Goal: Register for event/course

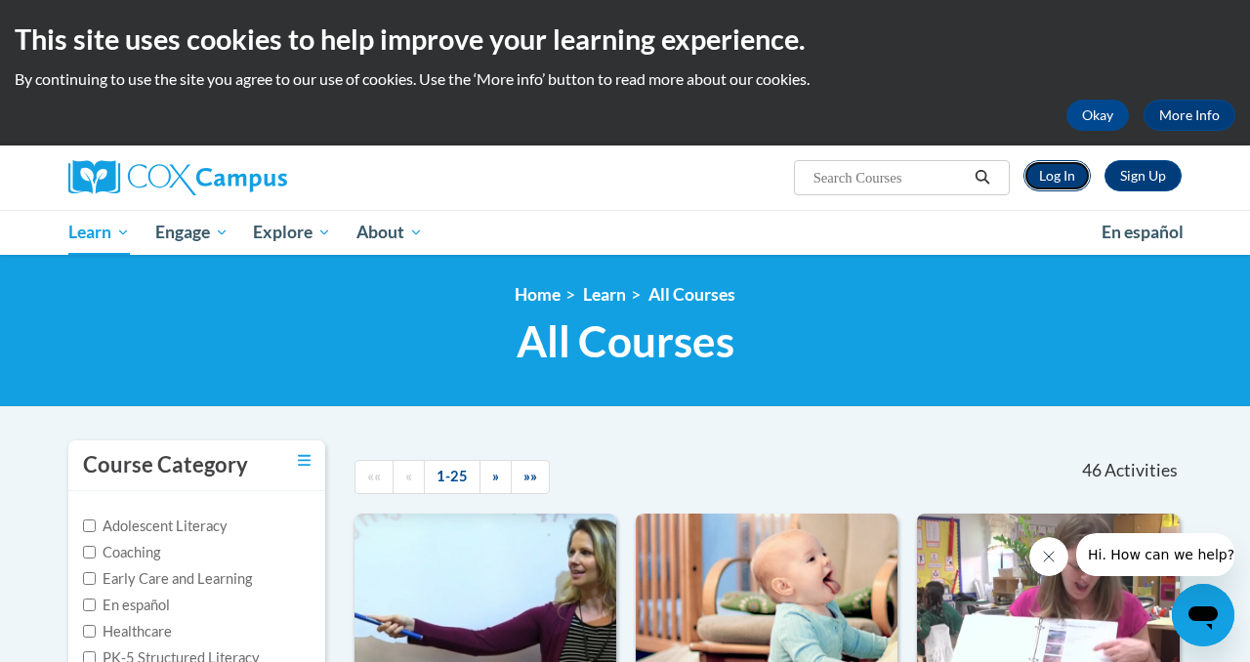
click at [1043, 185] on link "Log In" at bounding box center [1056, 175] width 67 height 31
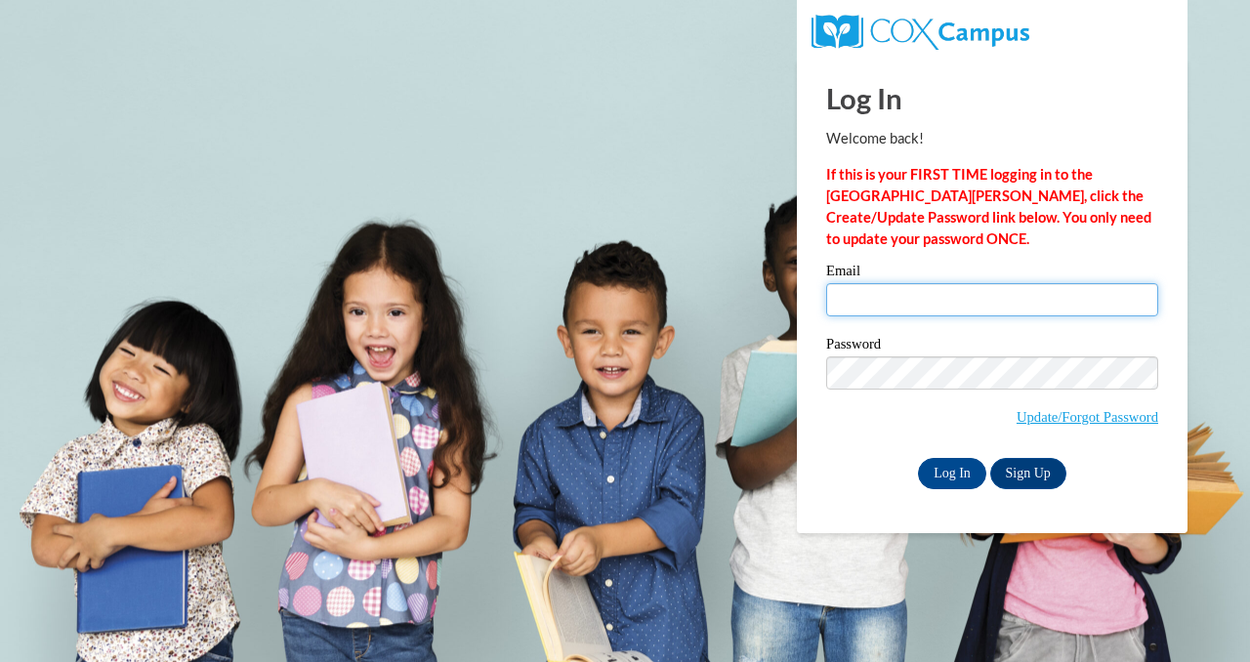
click at [872, 296] on input "Email" at bounding box center [992, 299] width 332 height 33
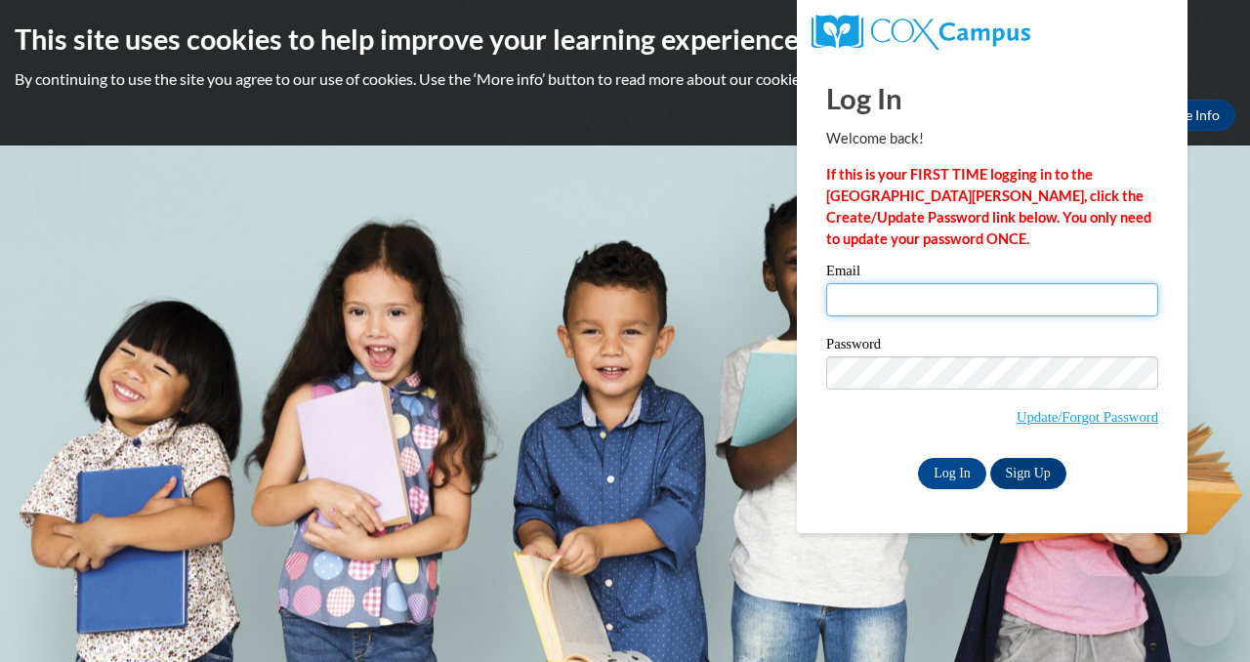
type input "Kisha.Batsuli@gmail.com"
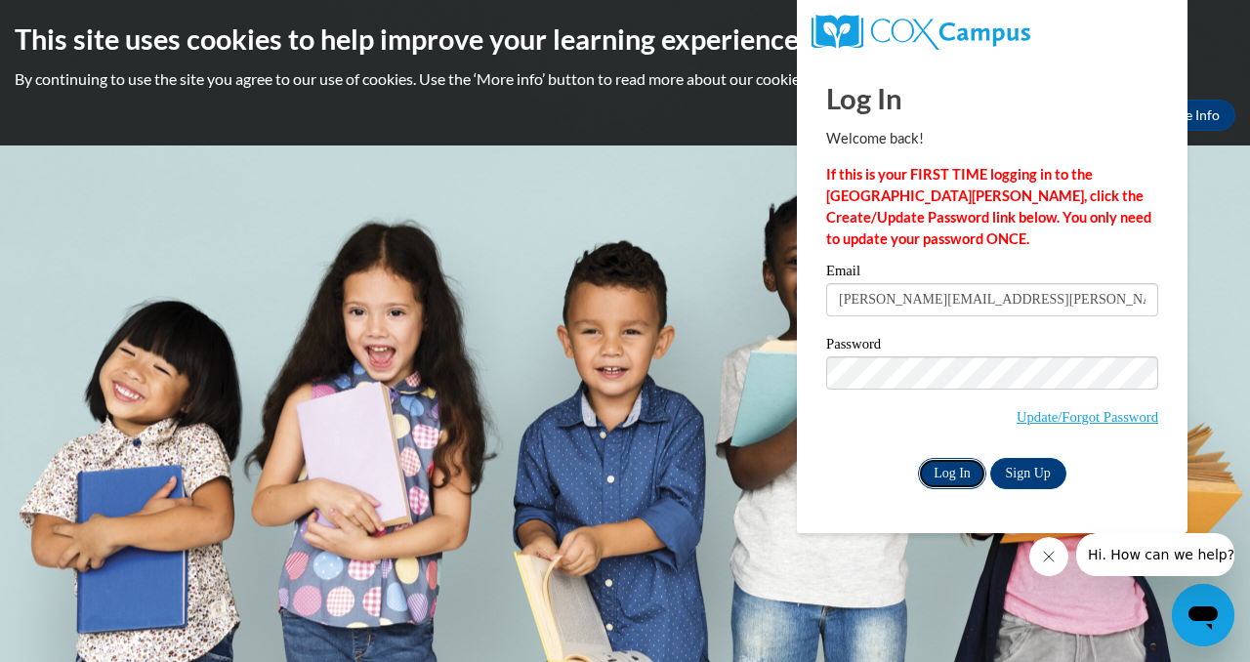
click at [942, 472] on input "Log In" at bounding box center [952, 473] width 68 height 31
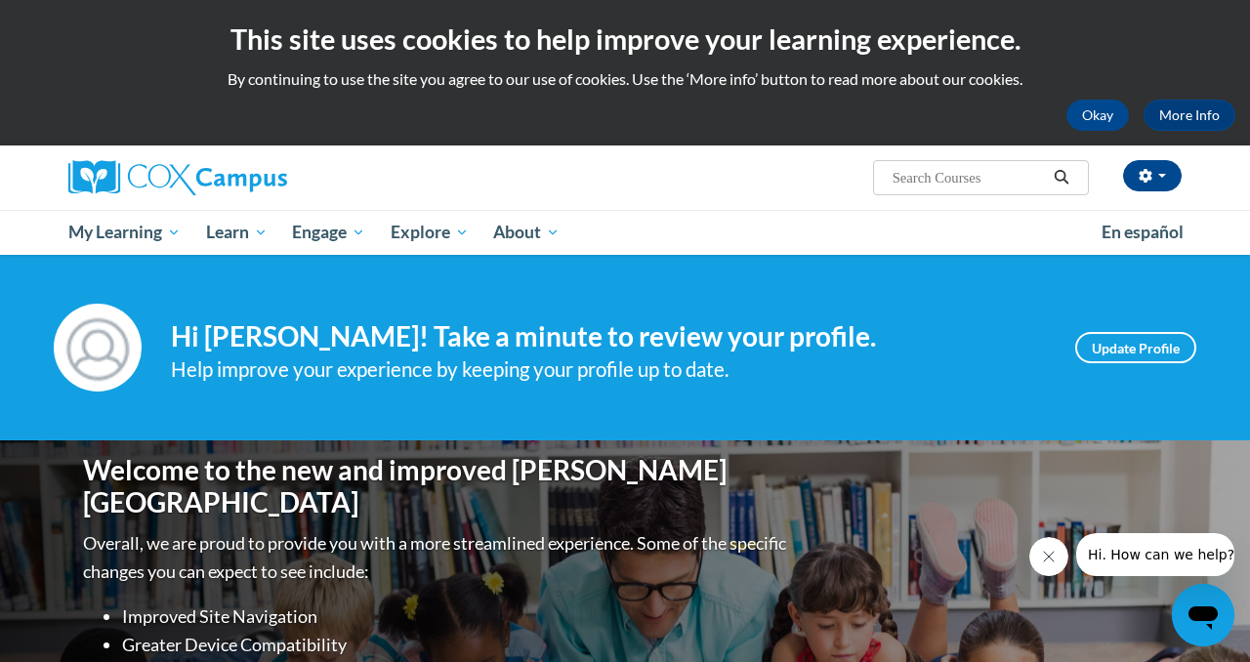
click at [913, 174] on input "Search..." at bounding box center [968, 177] width 156 height 23
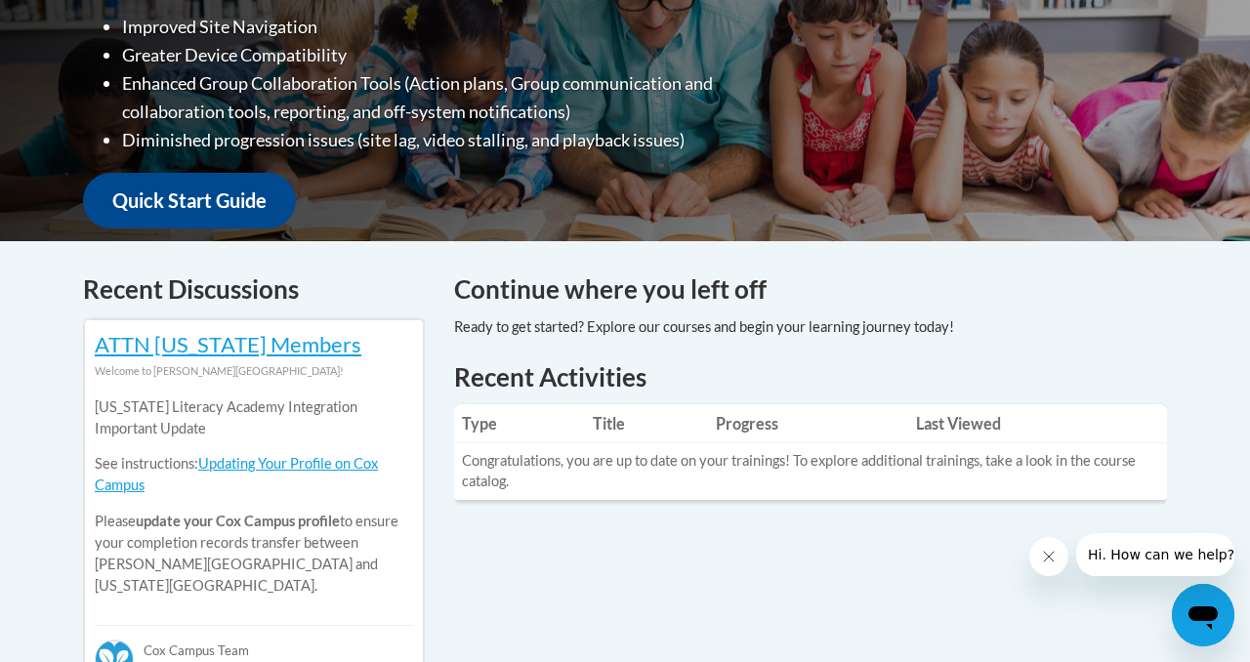
scroll to position [169, 0]
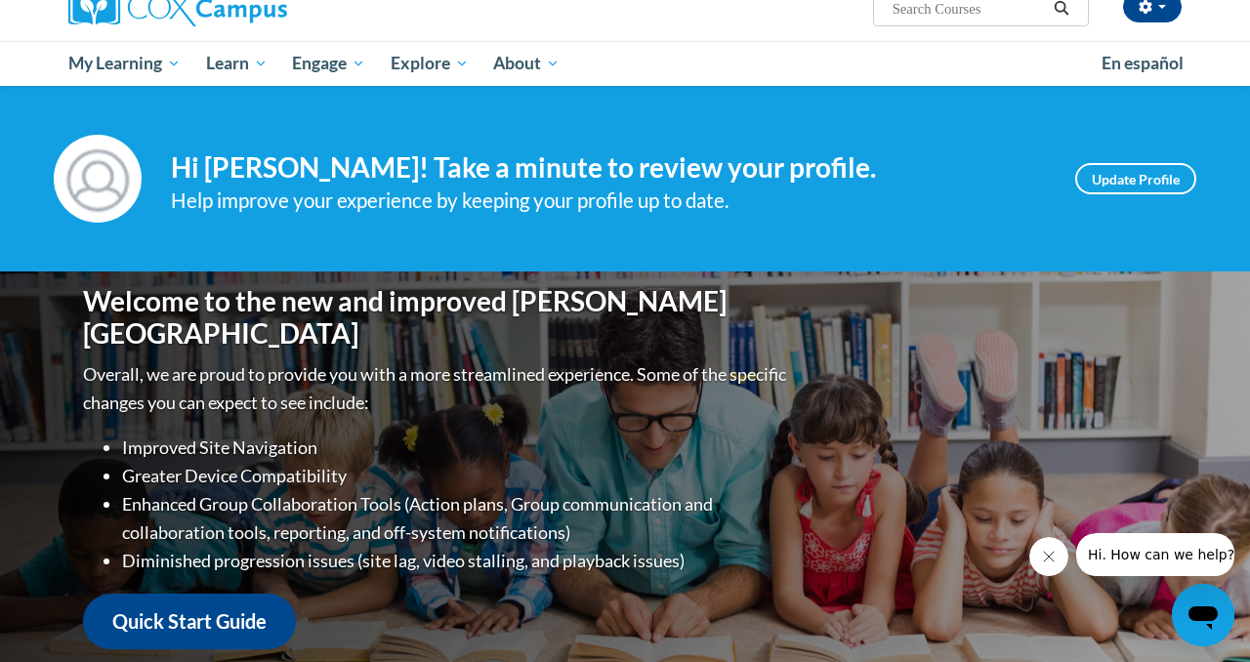
click at [910, 13] on input "Search..." at bounding box center [968, 8] width 156 height 23
type input "Systematic and Explicit Phonics Instruction"
click at [1053, 10] on icon "Search" at bounding box center [1061, 8] width 18 height 15
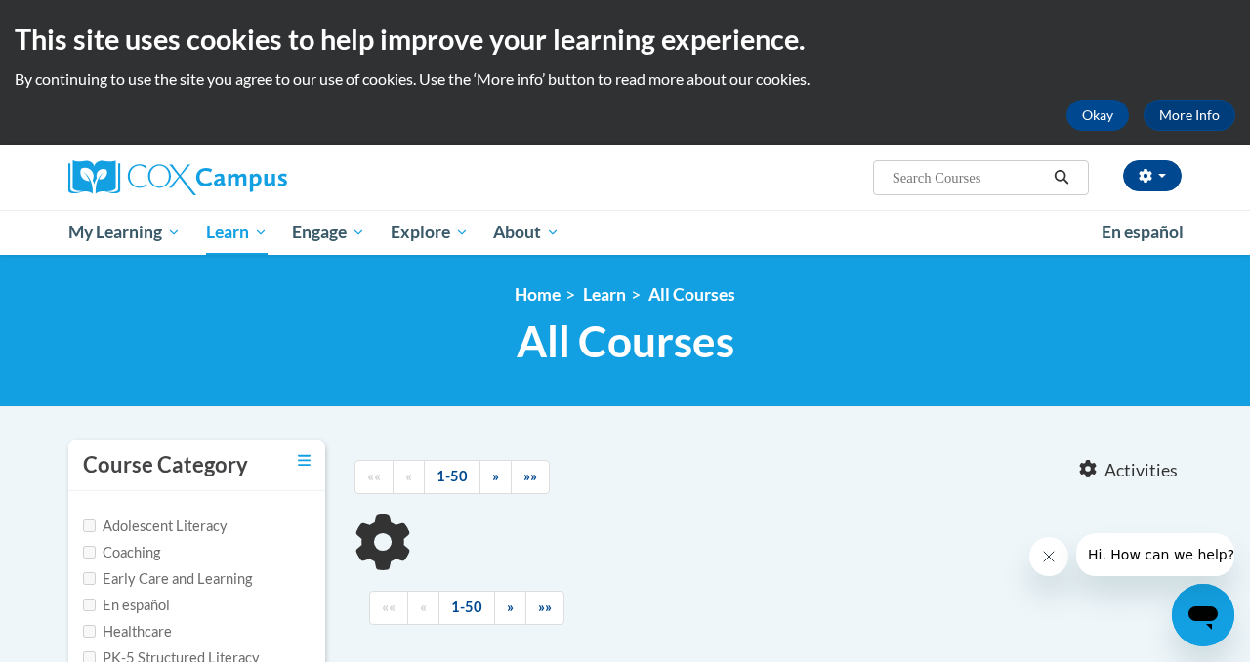
type input "Systematic and Explicit Phonics Instruction"
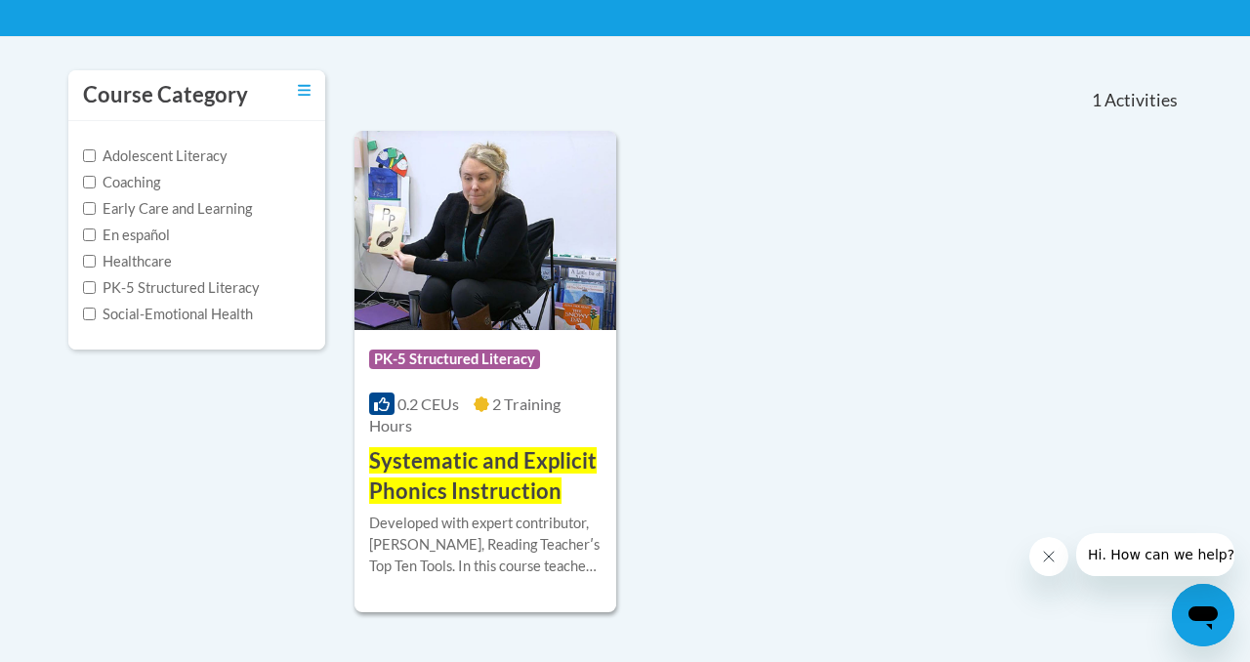
scroll to position [373, 0]
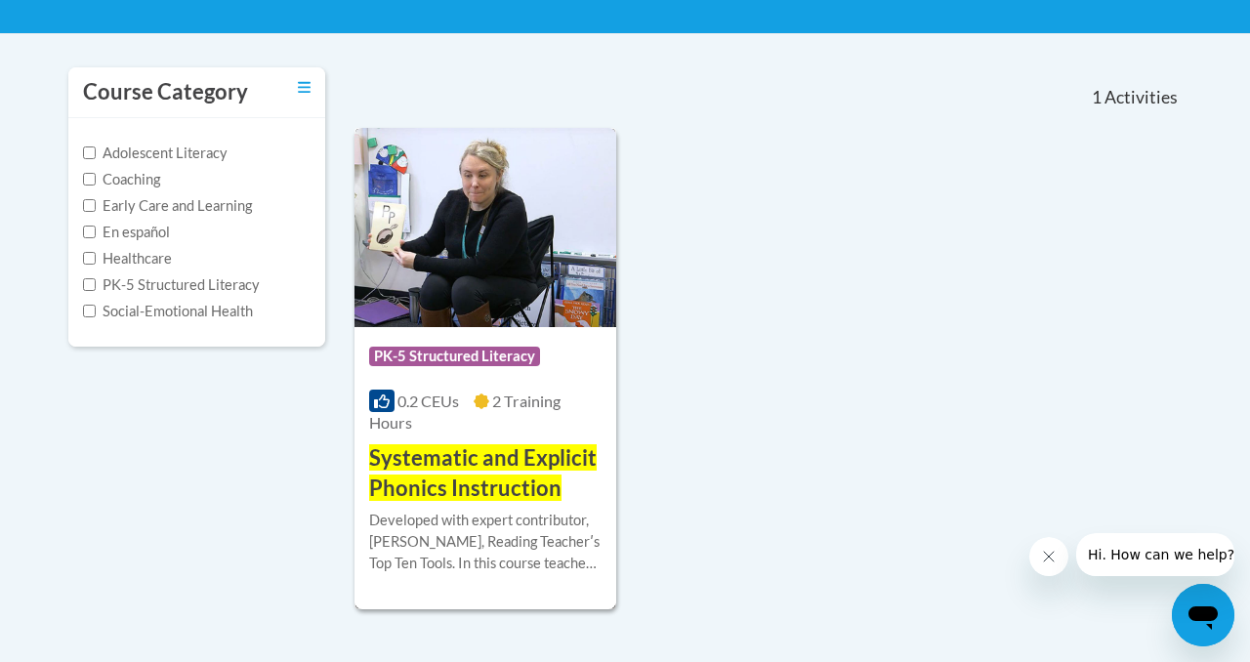
click at [516, 248] on img at bounding box center [485, 227] width 262 height 199
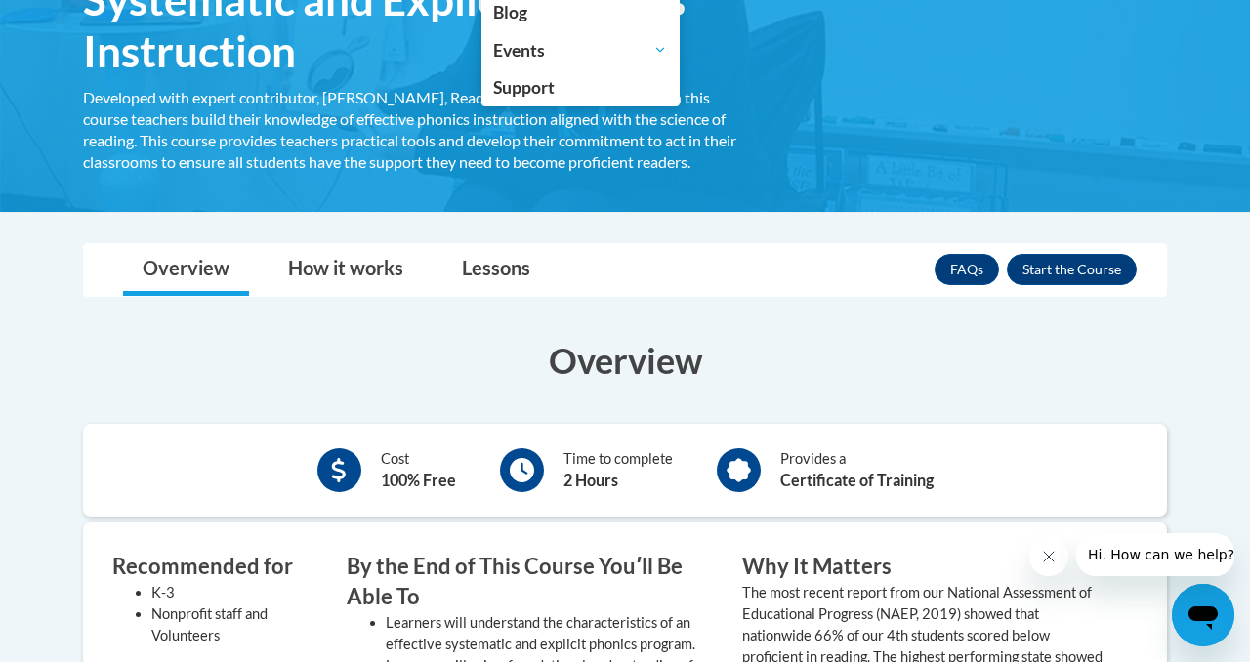
scroll to position [367, 0]
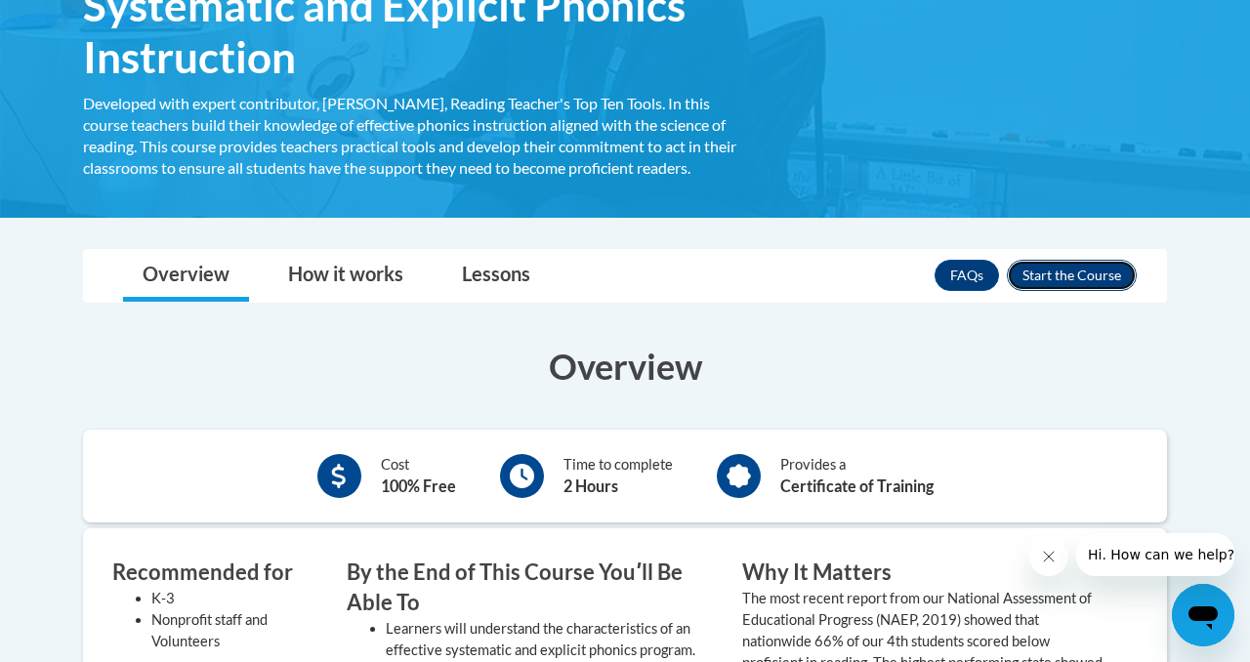
click at [1059, 275] on button "Enroll" at bounding box center [1072, 275] width 130 height 31
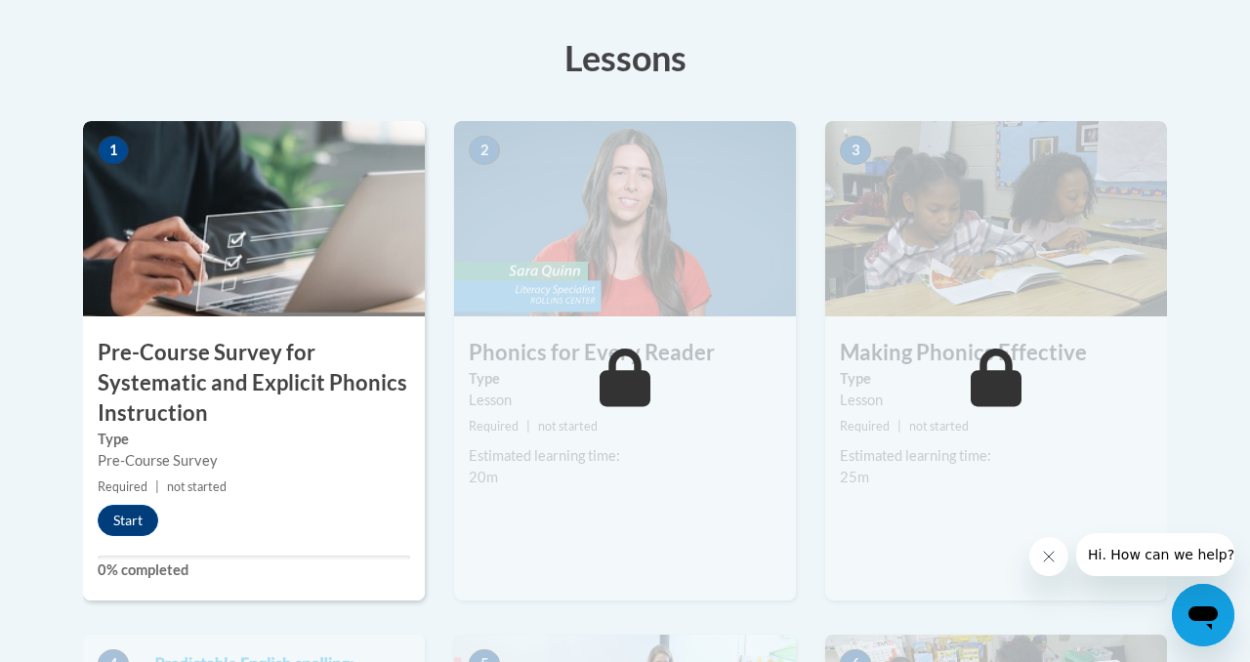
scroll to position [546, 0]
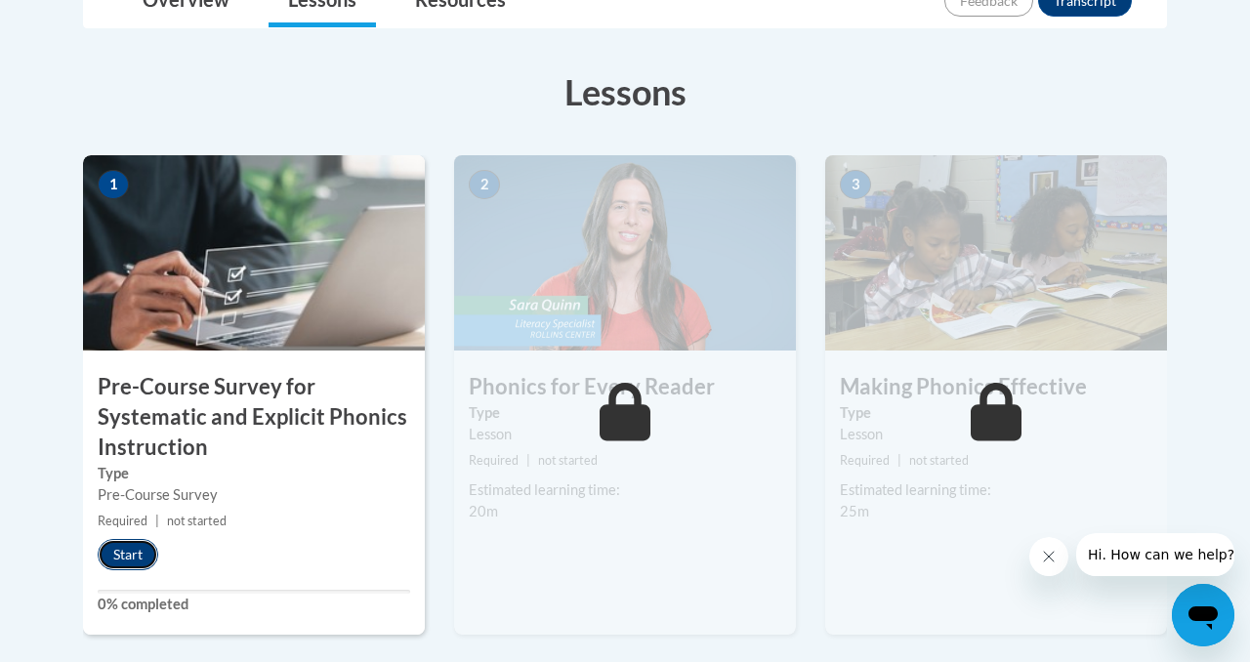
click at [113, 562] on button "Start" at bounding box center [128, 554] width 61 height 31
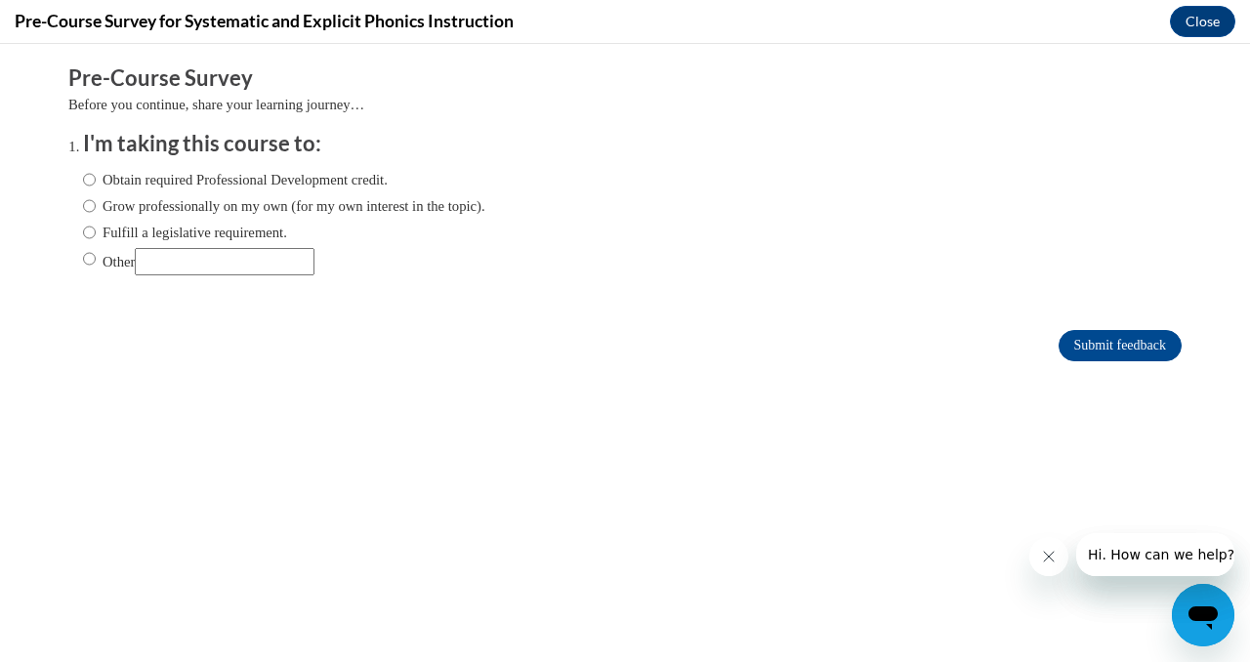
scroll to position [0, 0]
click at [92, 208] on input "Grow professionally on my own (for my own interest in the topic)." at bounding box center [89, 205] width 13 height 21
radio input "true"
click at [1153, 346] on input "Submit feedback" at bounding box center [1119, 345] width 123 height 31
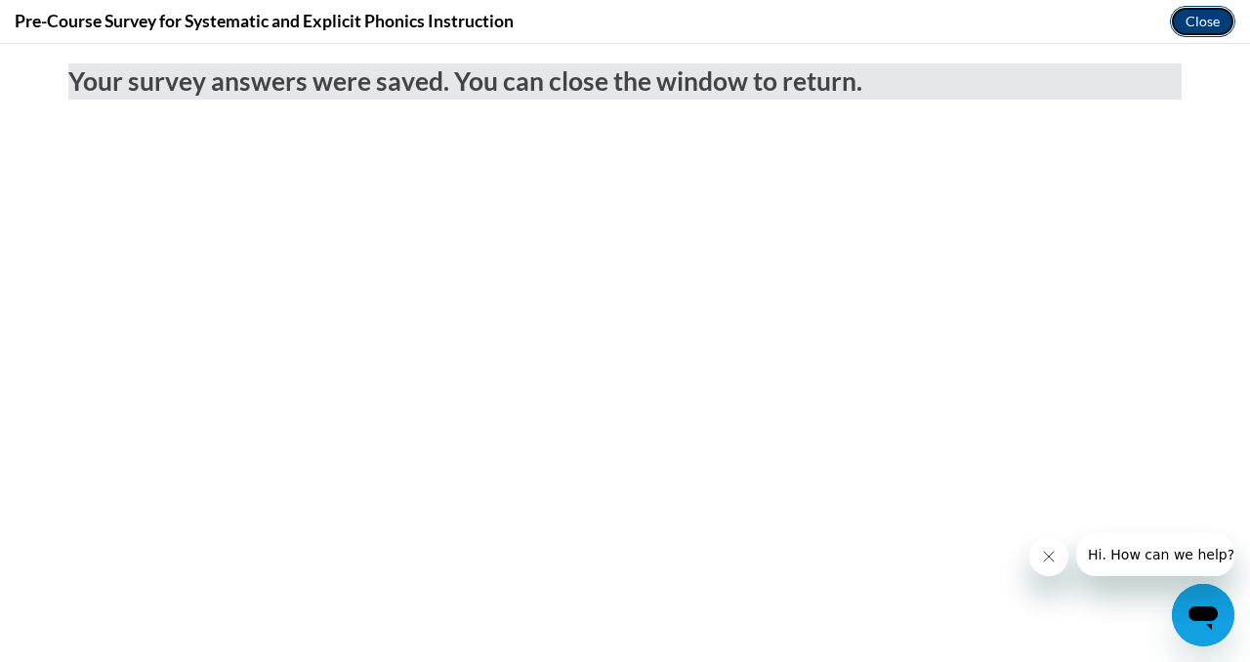
click at [1202, 28] on button "Close" at bounding box center [1202, 21] width 65 height 31
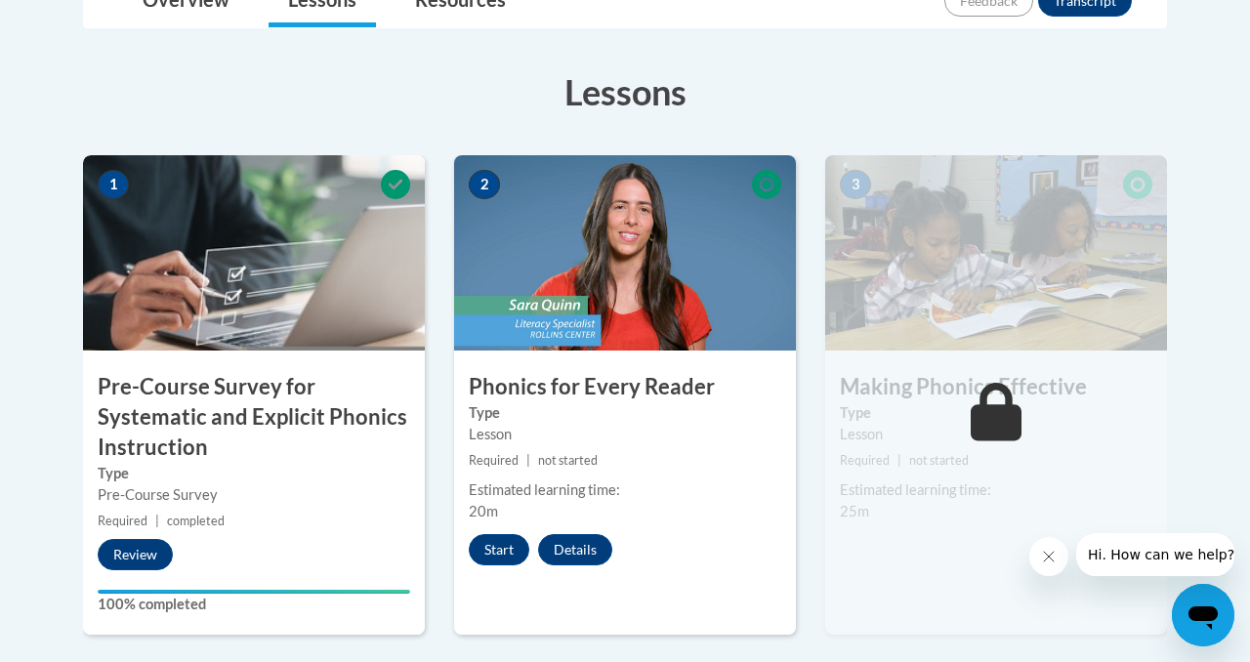
click at [732, 287] on img at bounding box center [625, 252] width 342 height 195
click at [501, 558] on button "Start" at bounding box center [499, 549] width 61 height 31
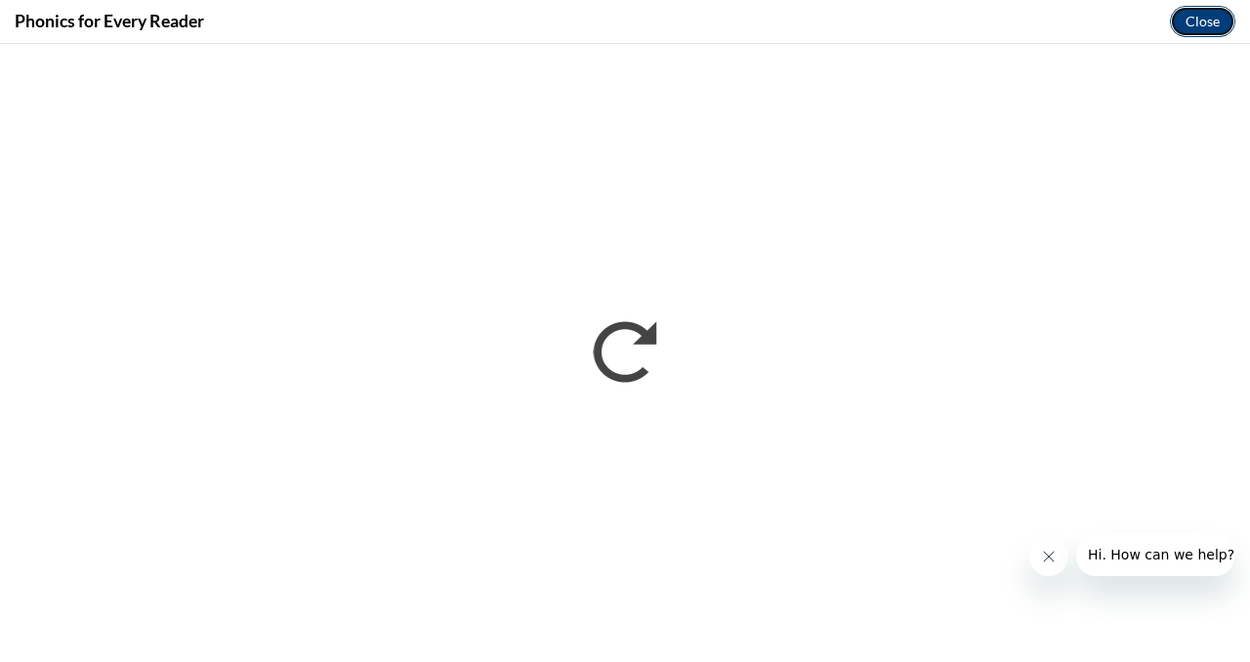
click at [1207, 26] on button "Close" at bounding box center [1202, 21] width 65 height 31
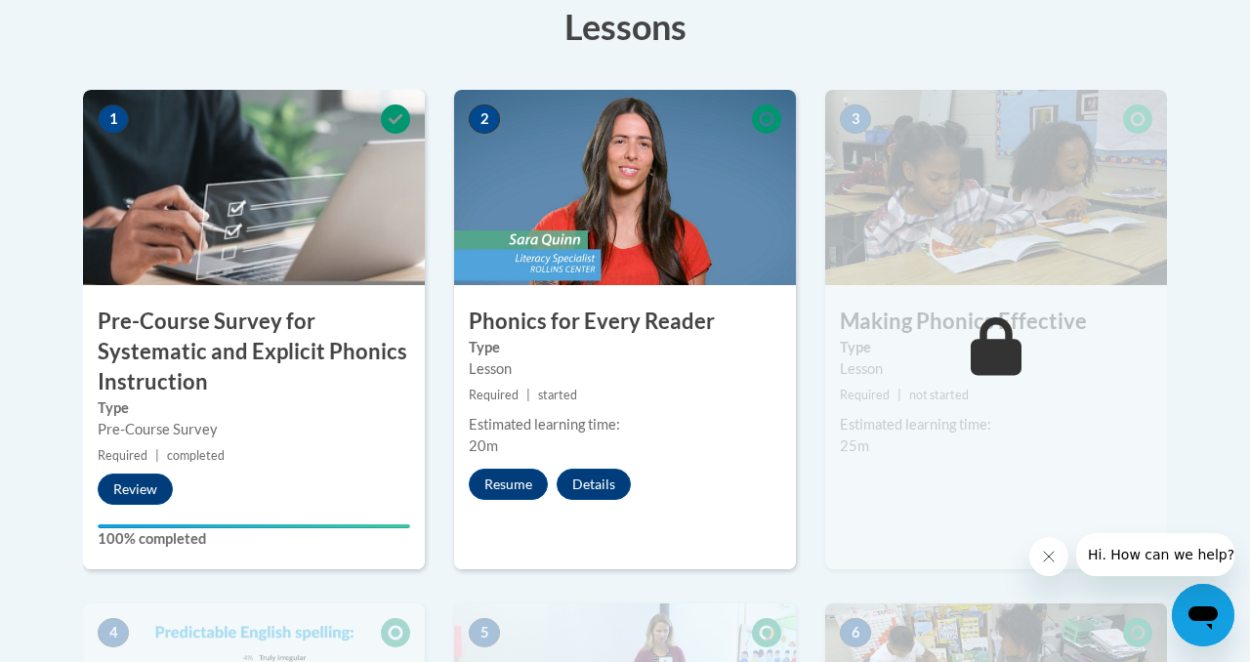
scroll to position [619, 0]
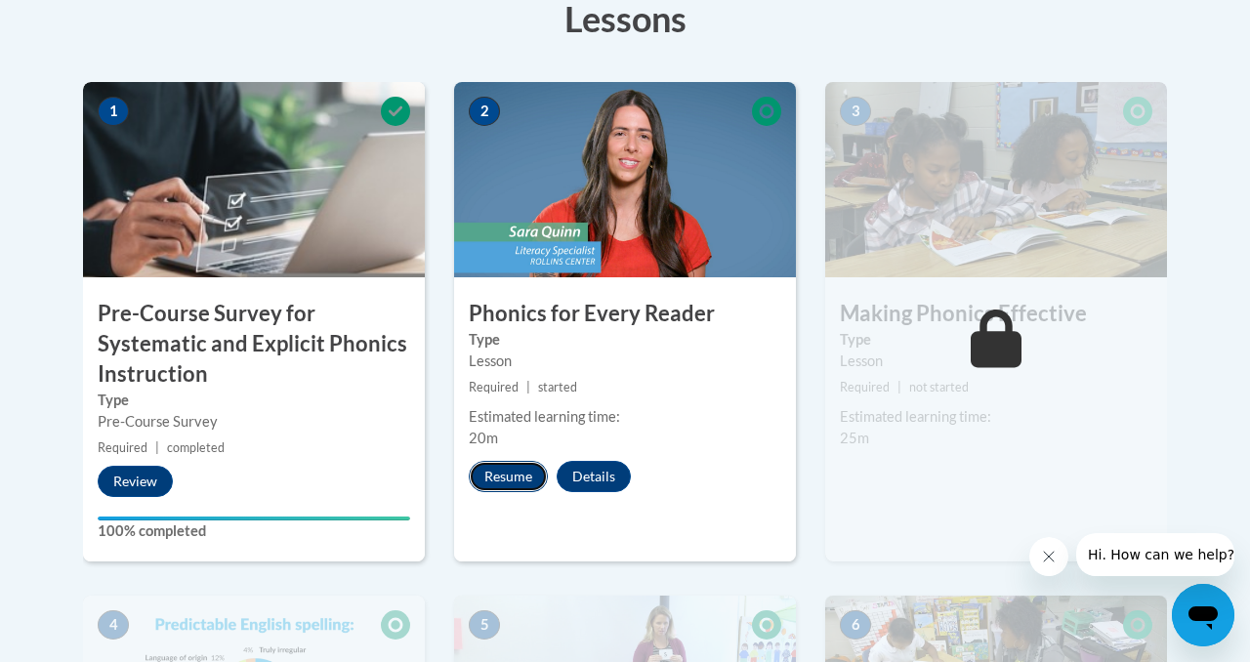
click at [511, 482] on button "Resume" at bounding box center [508, 476] width 79 height 31
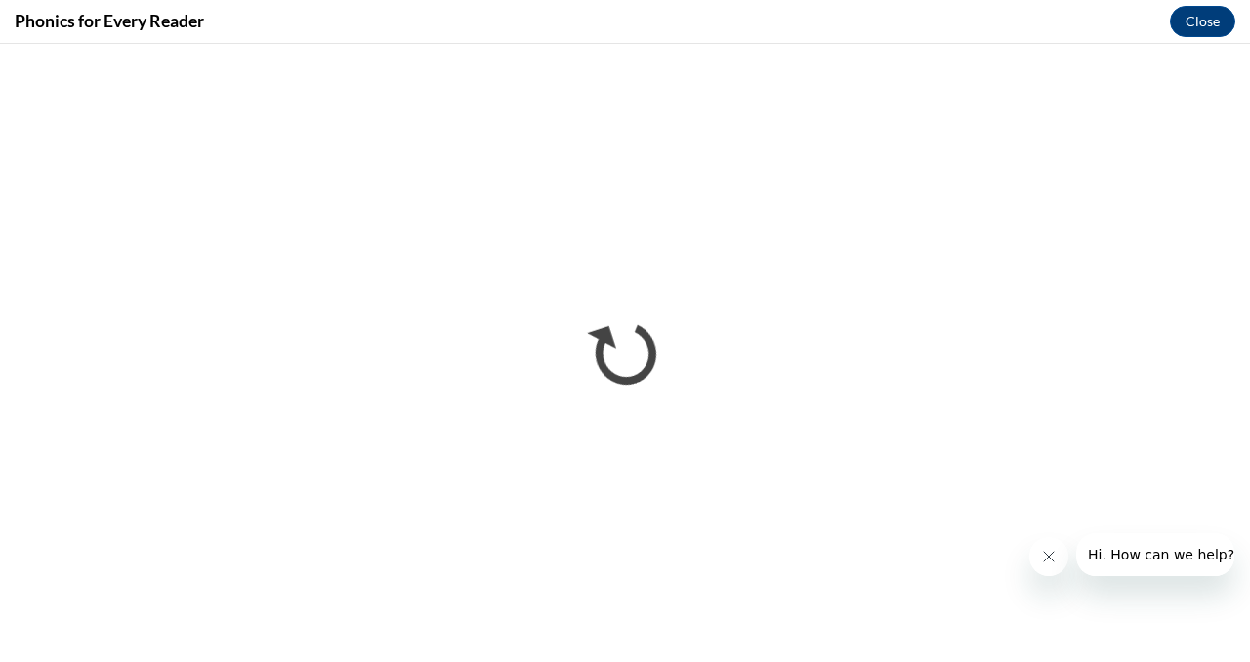
scroll to position [0, 0]
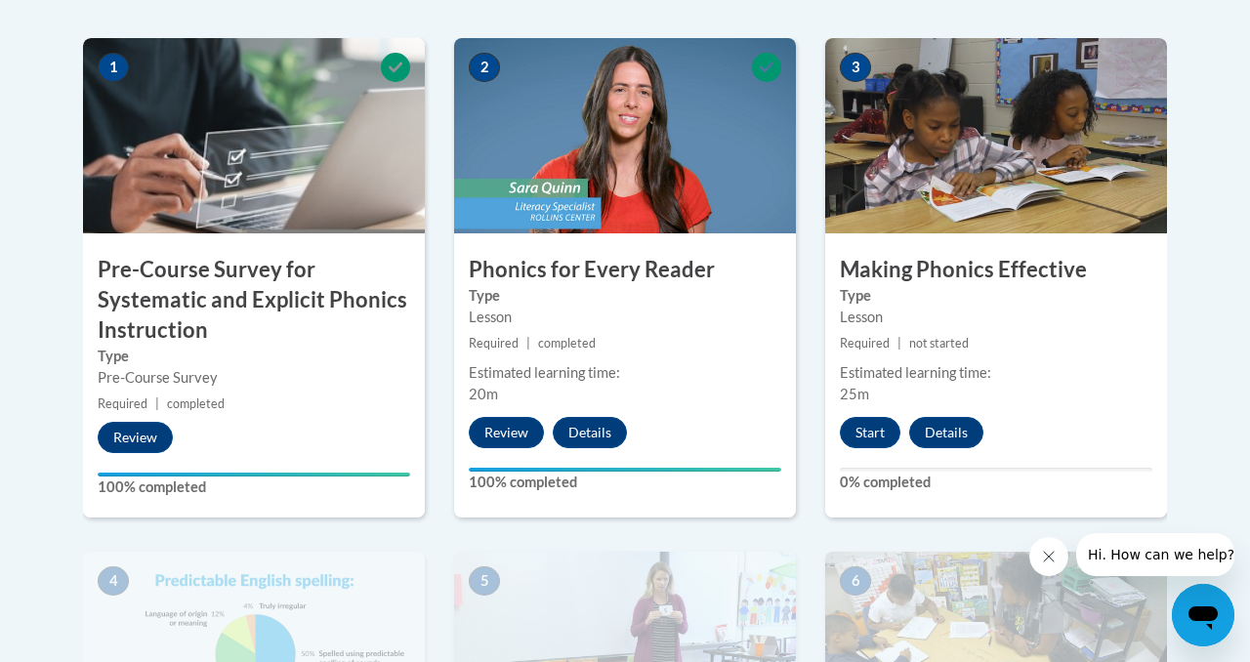
scroll to position [660, 0]
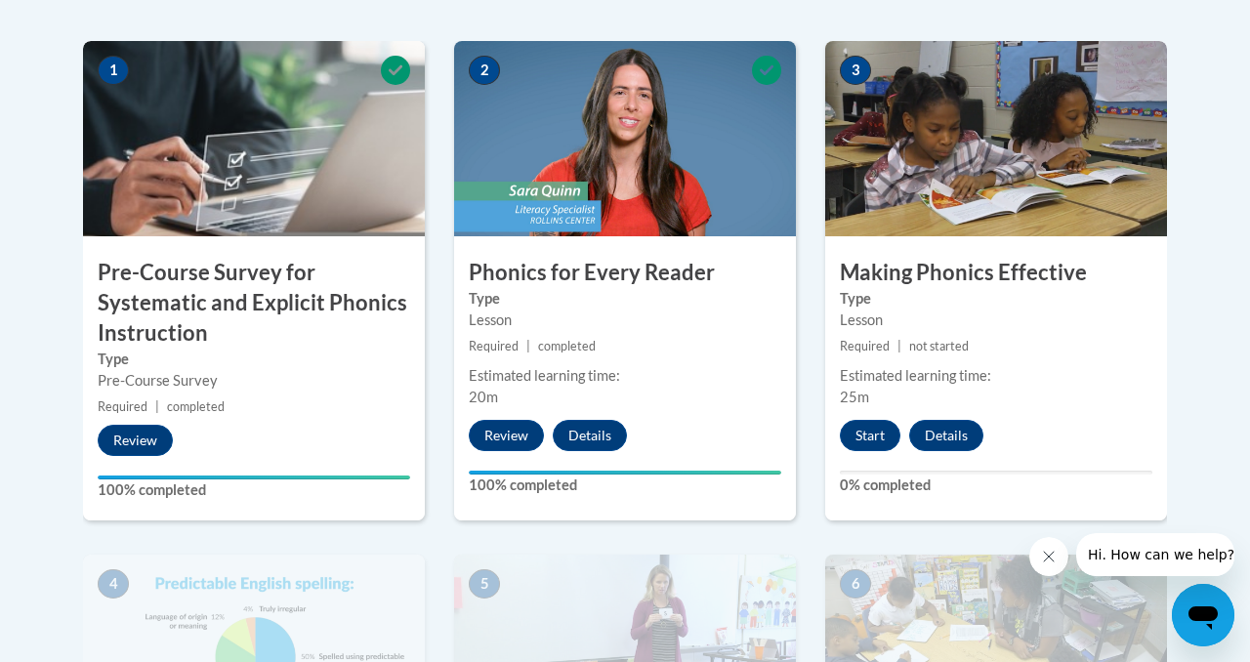
click at [926, 184] on img at bounding box center [996, 138] width 342 height 195
click at [865, 438] on button "Start" at bounding box center [870, 435] width 61 height 31
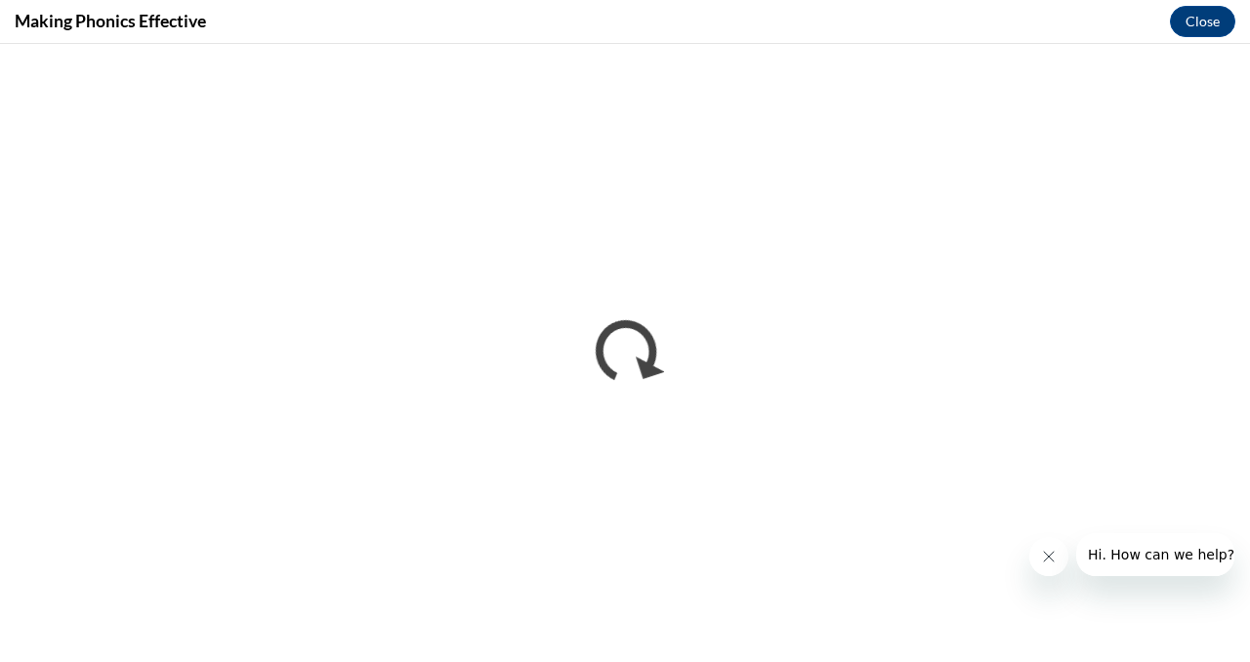
scroll to position [0, 0]
click at [1030, 558] on button "Close message from company" at bounding box center [1048, 556] width 39 height 39
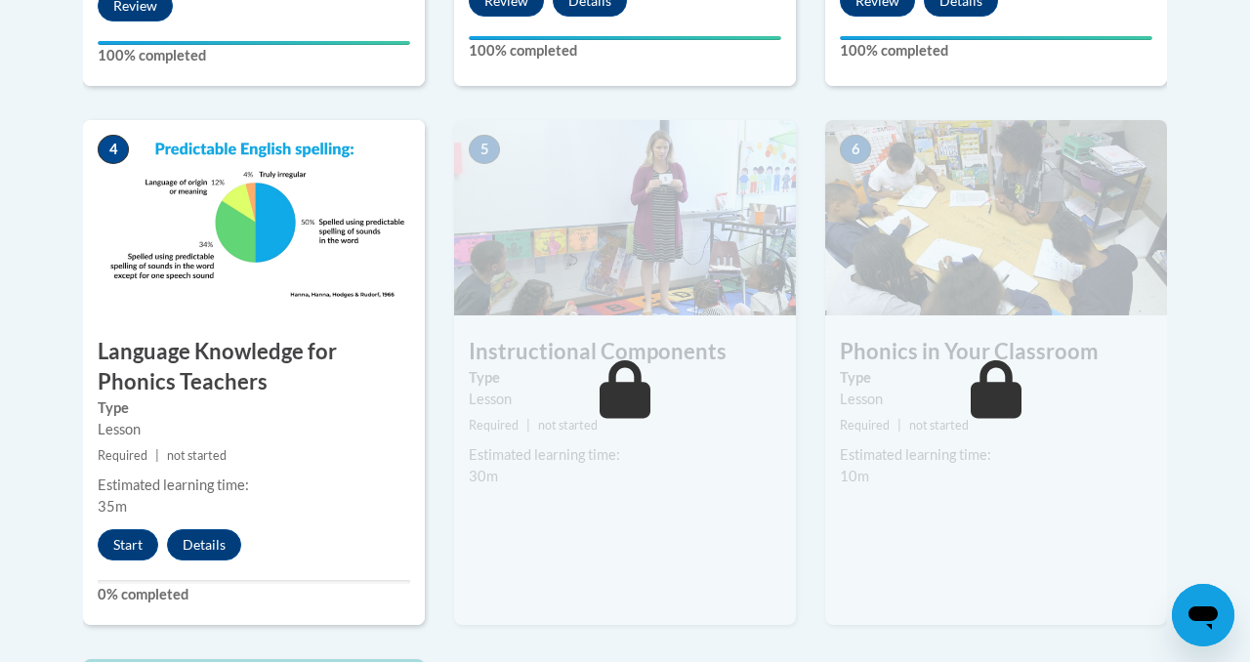
scroll to position [1095, 0]
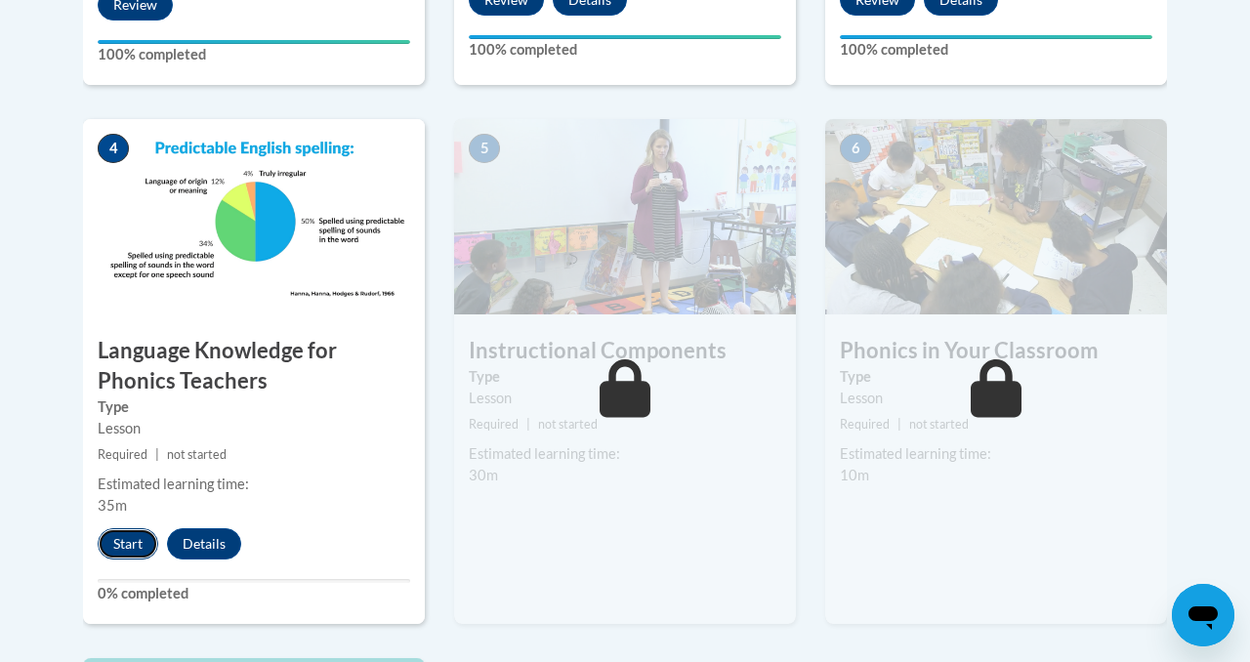
click at [129, 546] on button "Start" at bounding box center [128, 543] width 61 height 31
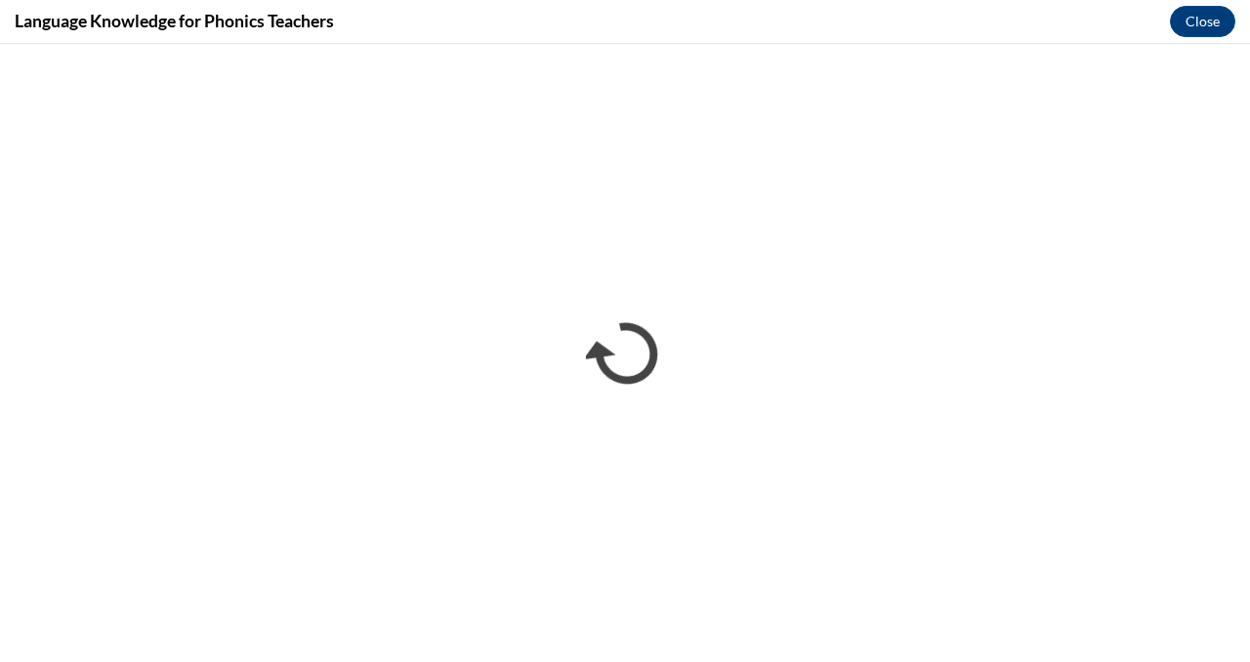
scroll to position [0, 0]
